Goal: Understand site structure

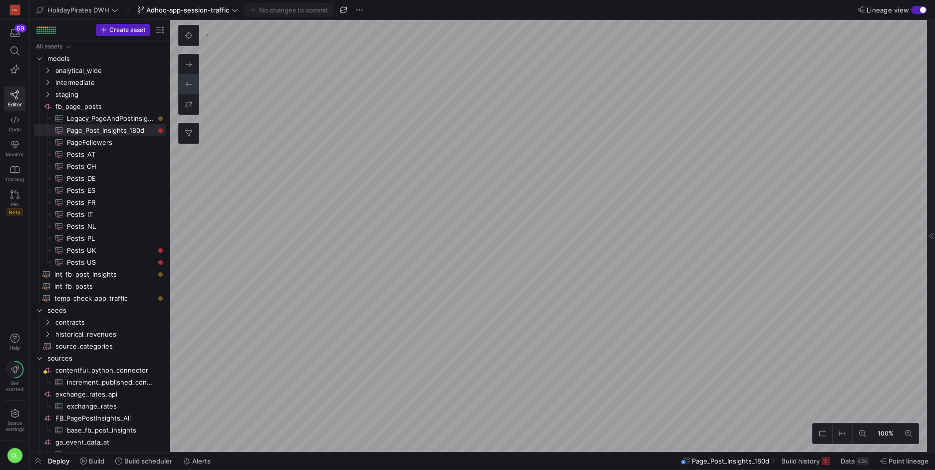
scroll to position [63, 0]
click at [223, 12] on span "Adhoc-app-session-traffic" at bounding box center [187, 10] width 83 height 8
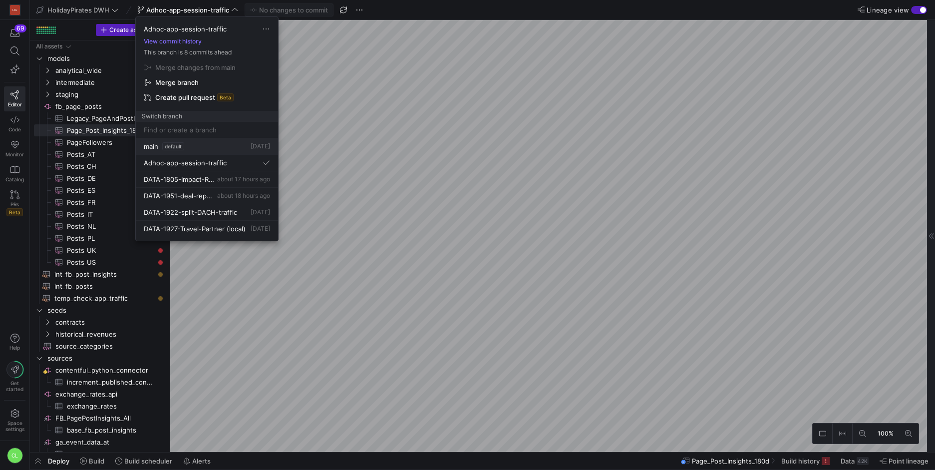
click at [220, 147] on div "main default [DATE]" at bounding box center [207, 146] width 126 height 8
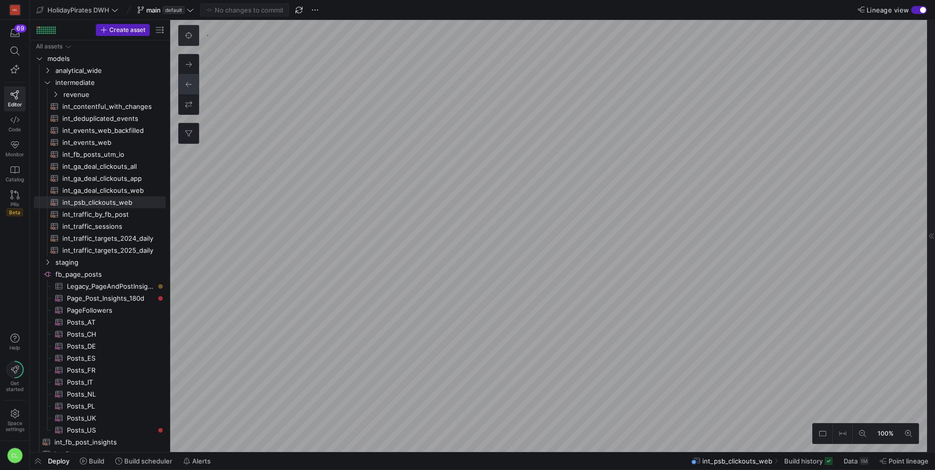
click at [188, 35] on icon at bounding box center [188, 35] width 7 height 7
click at [862, 430] on icon at bounding box center [862, 433] width 7 height 7
click at [908, 433] on icon at bounding box center [908, 433] width 7 height 7
click at [193, 41] on button at bounding box center [189, 35] width 20 height 20
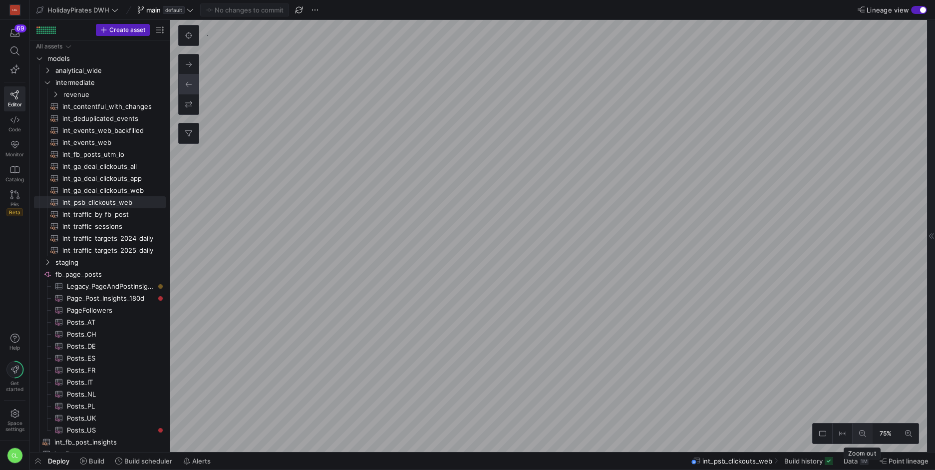
click at [863, 438] on button at bounding box center [863, 433] width 20 height 20
